Goal: Information Seeking & Learning: Learn about a topic

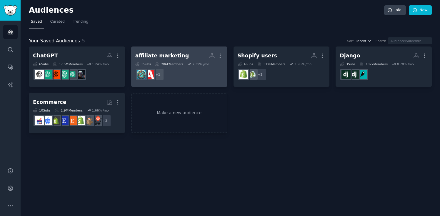
click at [171, 54] on div "affiliate marketing" at bounding box center [162, 55] width 54 height 7
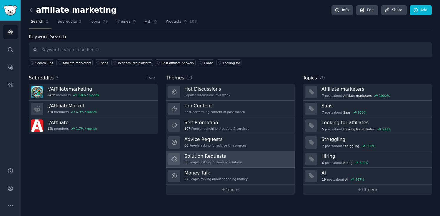
click at [238, 155] on h3 "Solution Requests" at bounding box center [214, 156] width 58 height 6
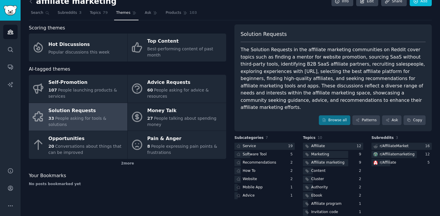
scroll to position [19, 0]
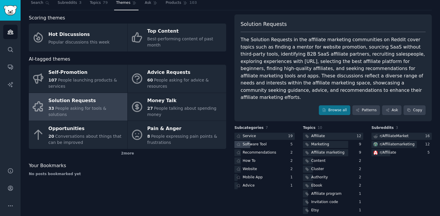
click at [261, 142] on div "Software Tool" at bounding box center [255, 144] width 24 height 5
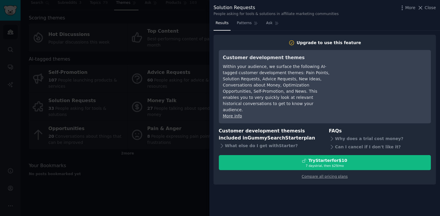
click at [105, 106] on div at bounding box center [220, 108] width 440 height 216
